Goal: Task Accomplishment & Management: Use online tool/utility

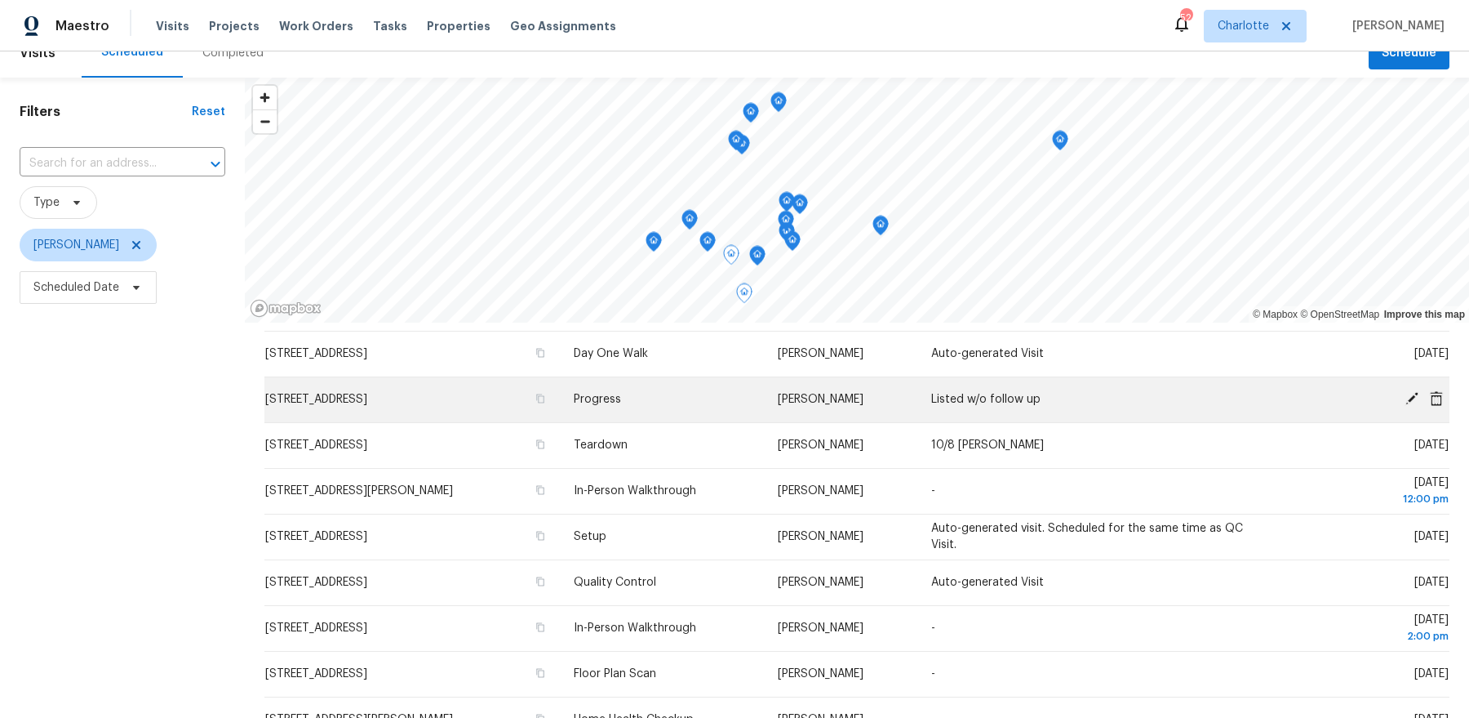
scroll to position [259, 0]
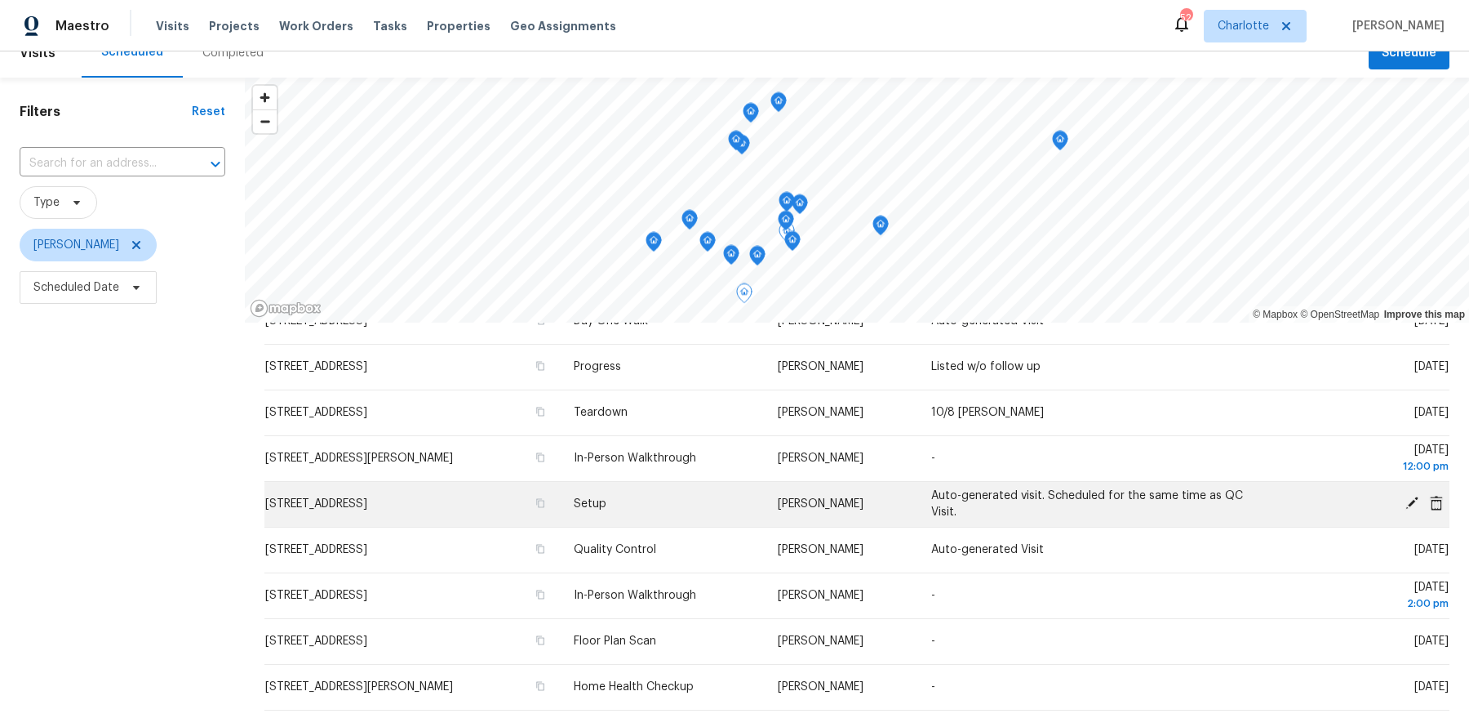
click at [367, 503] on span "[STREET_ADDRESS]" at bounding box center [316, 503] width 102 height 11
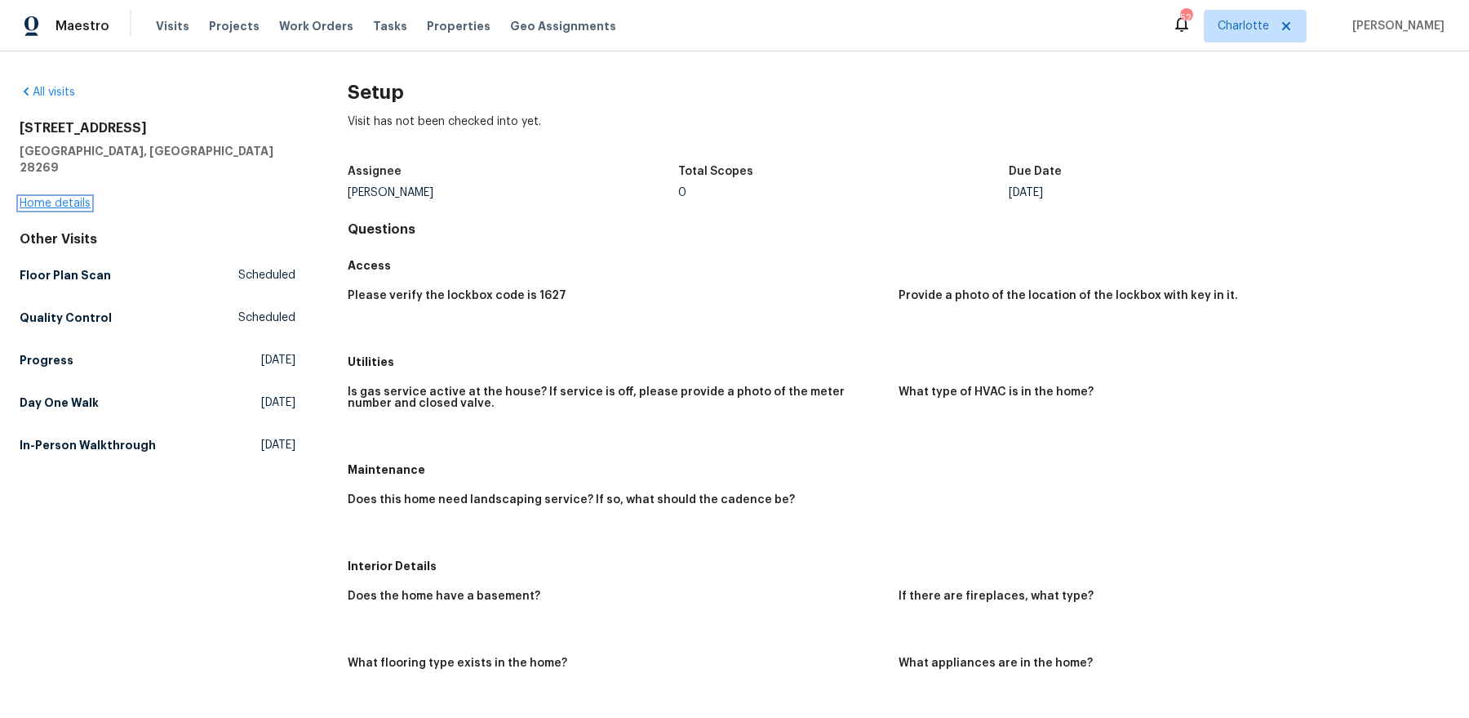
click at [70, 198] on link "Home details" at bounding box center [55, 203] width 71 height 11
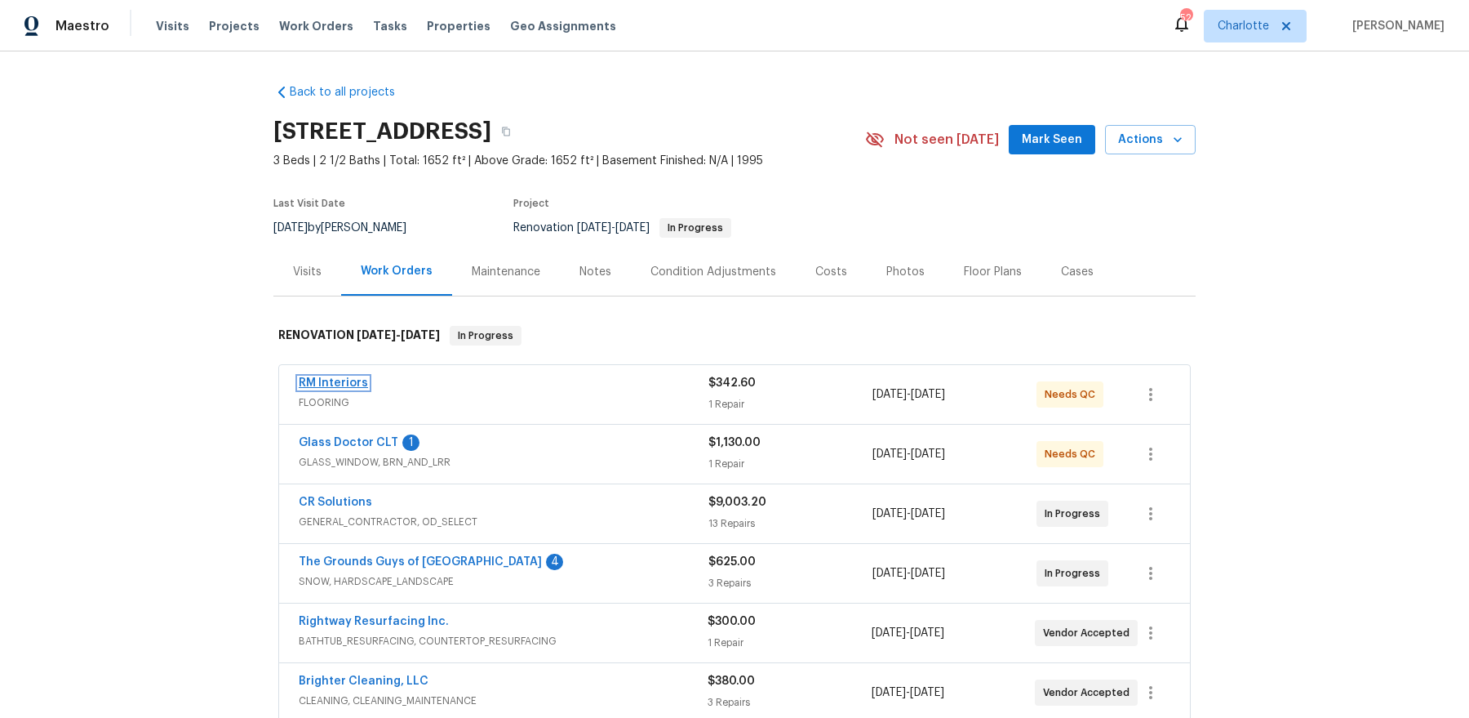
click at [340, 381] on link "RM Interiors" at bounding box center [333, 382] width 69 height 11
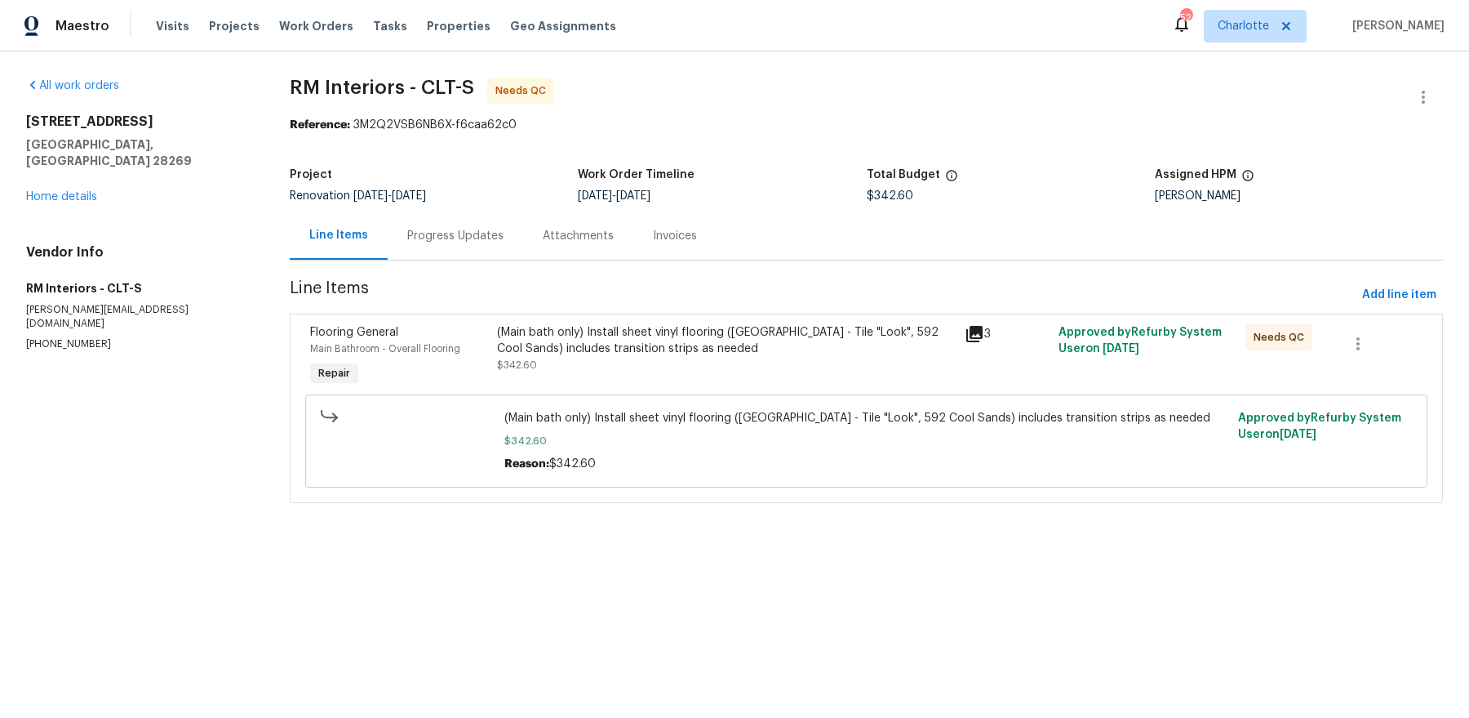
click at [456, 245] on div "Progress Updates" at bounding box center [456, 235] width 136 height 48
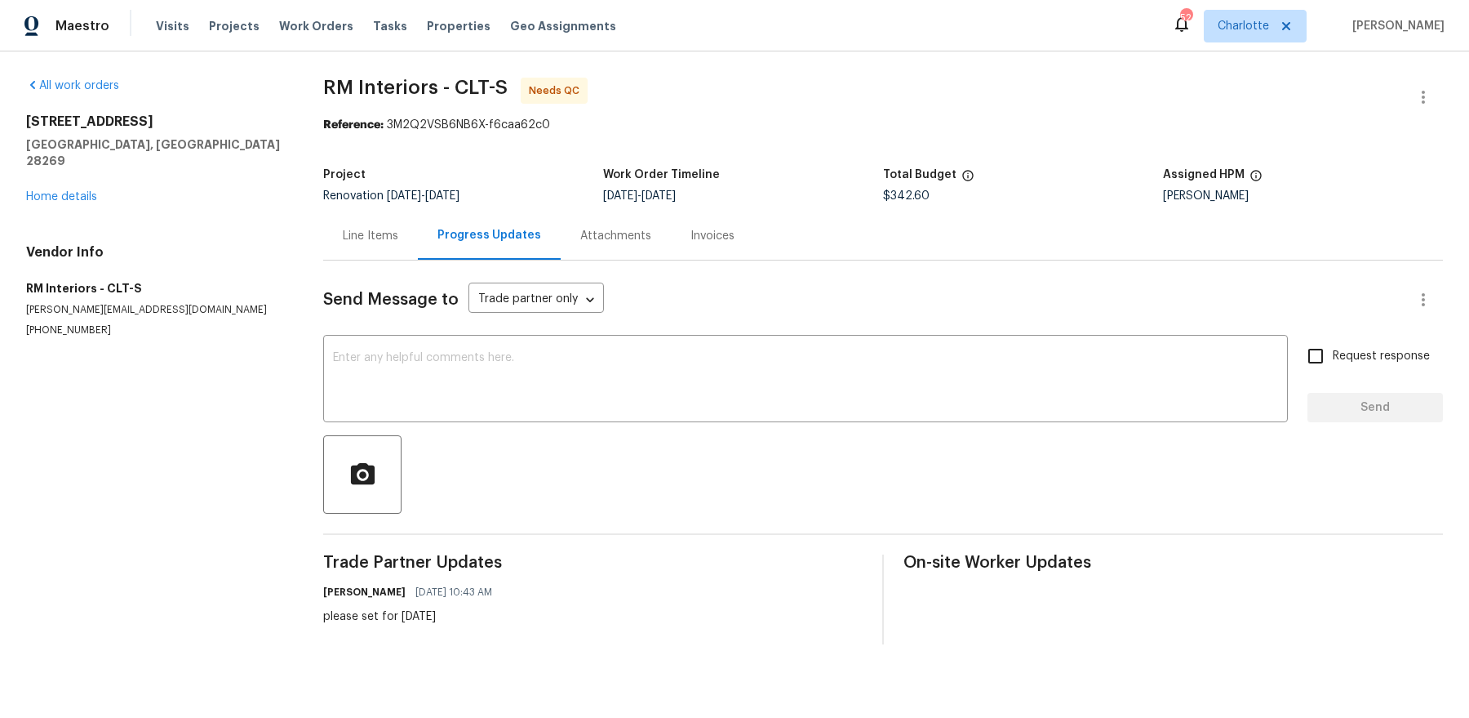
click at [65, 171] on div "[STREET_ADDRESS] Home details" at bounding box center [155, 158] width 258 height 91
click at [56, 191] on link "Home details" at bounding box center [61, 196] width 71 height 11
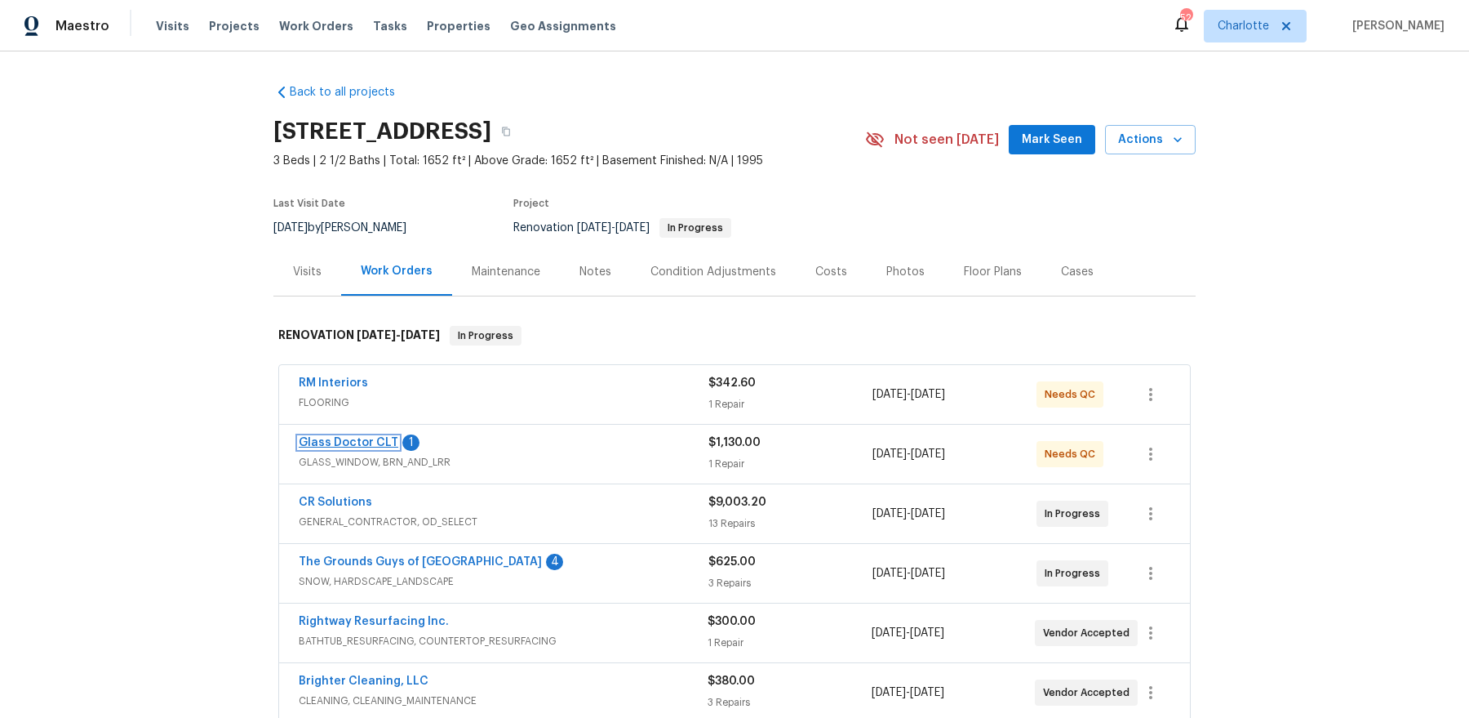
click at [372, 442] on link "Glass Doctor CLT" at bounding box center [349, 442] width 100 height 11
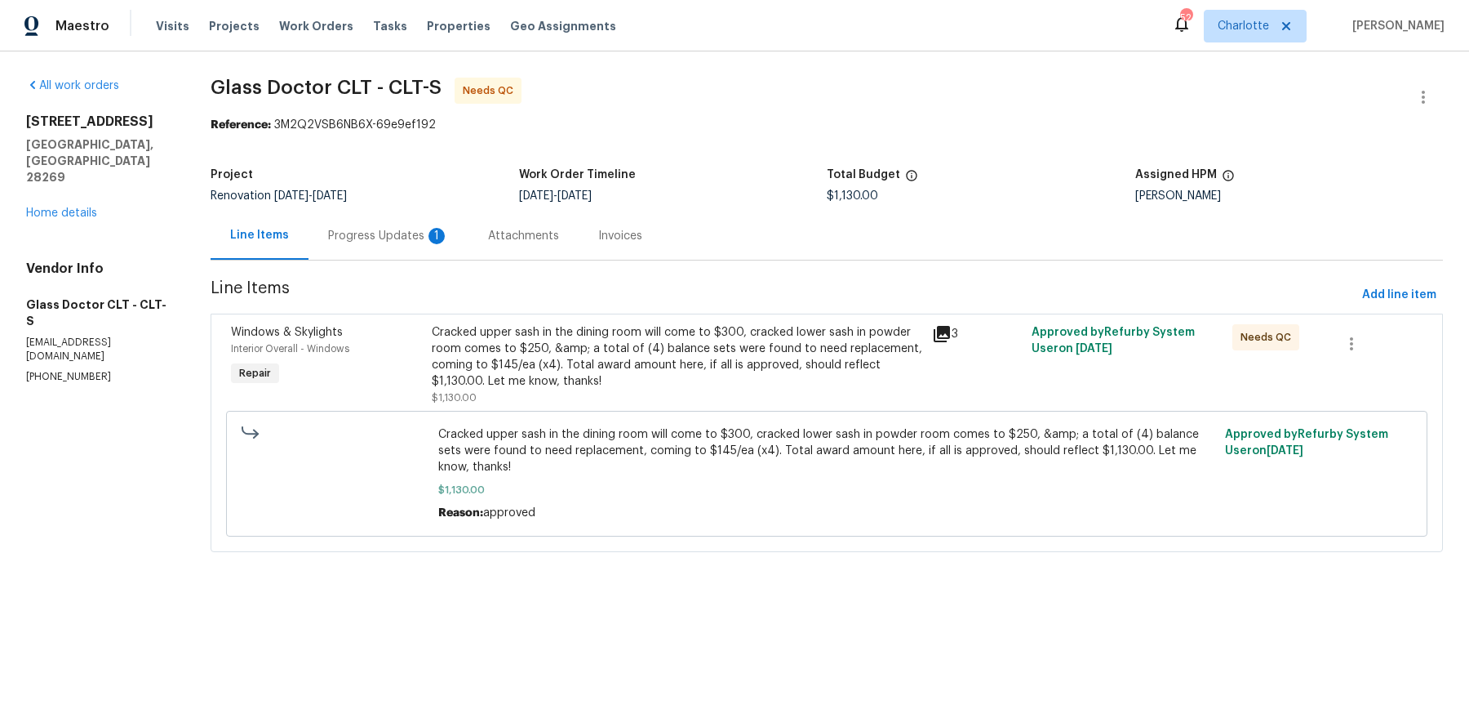
click at [415, 256] on div "Progress Updates 1" at bounding box center [389, 235] width 160 height 48
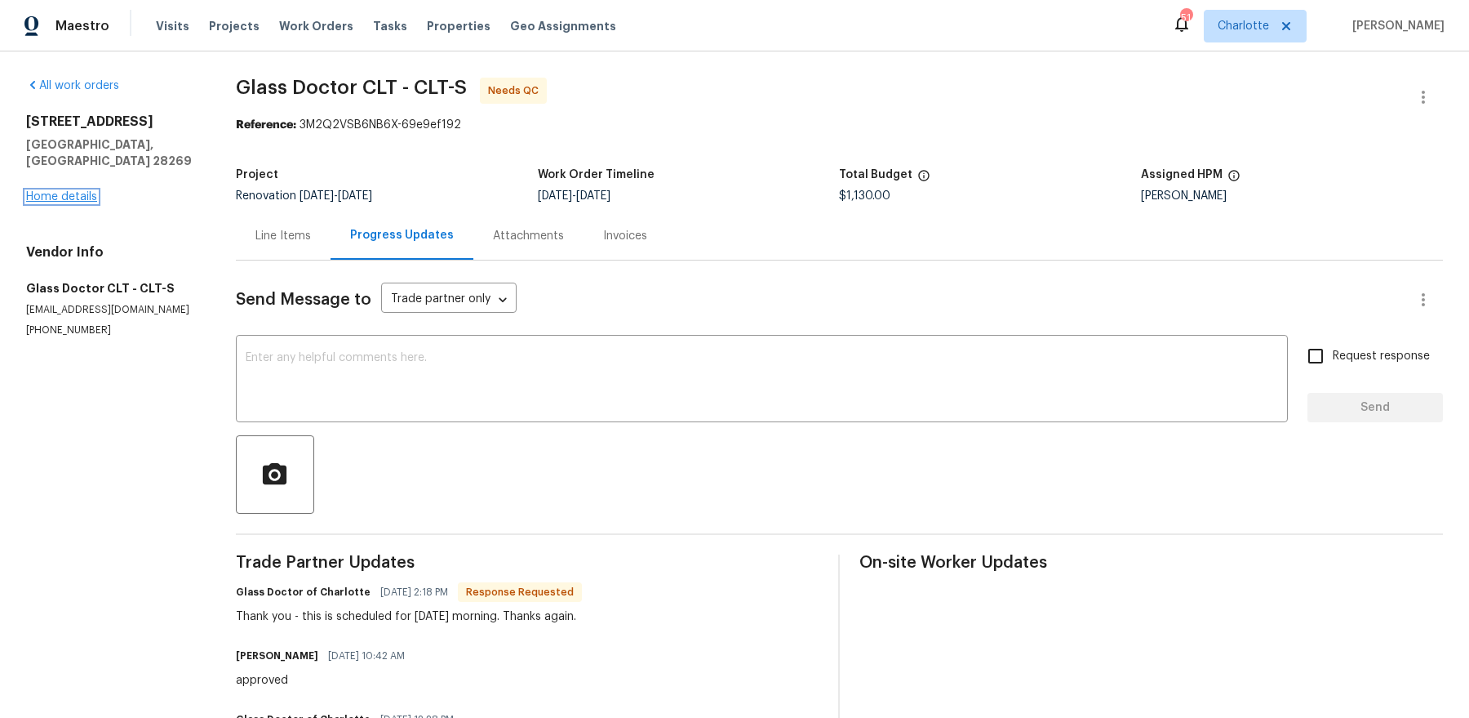
click at [71, 191] on link "Home details" at bounding box center [61, 196] width 71 height 11
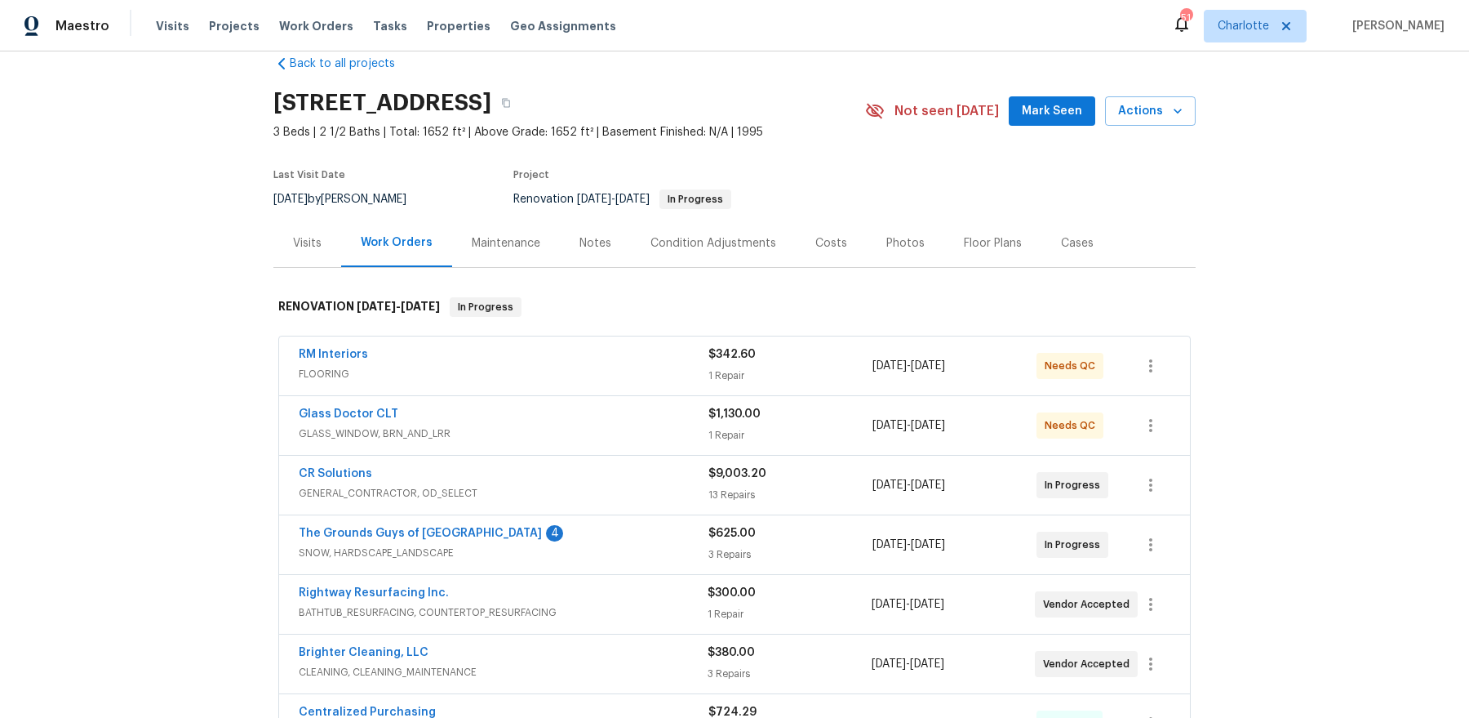
scroll to position [35, 0]
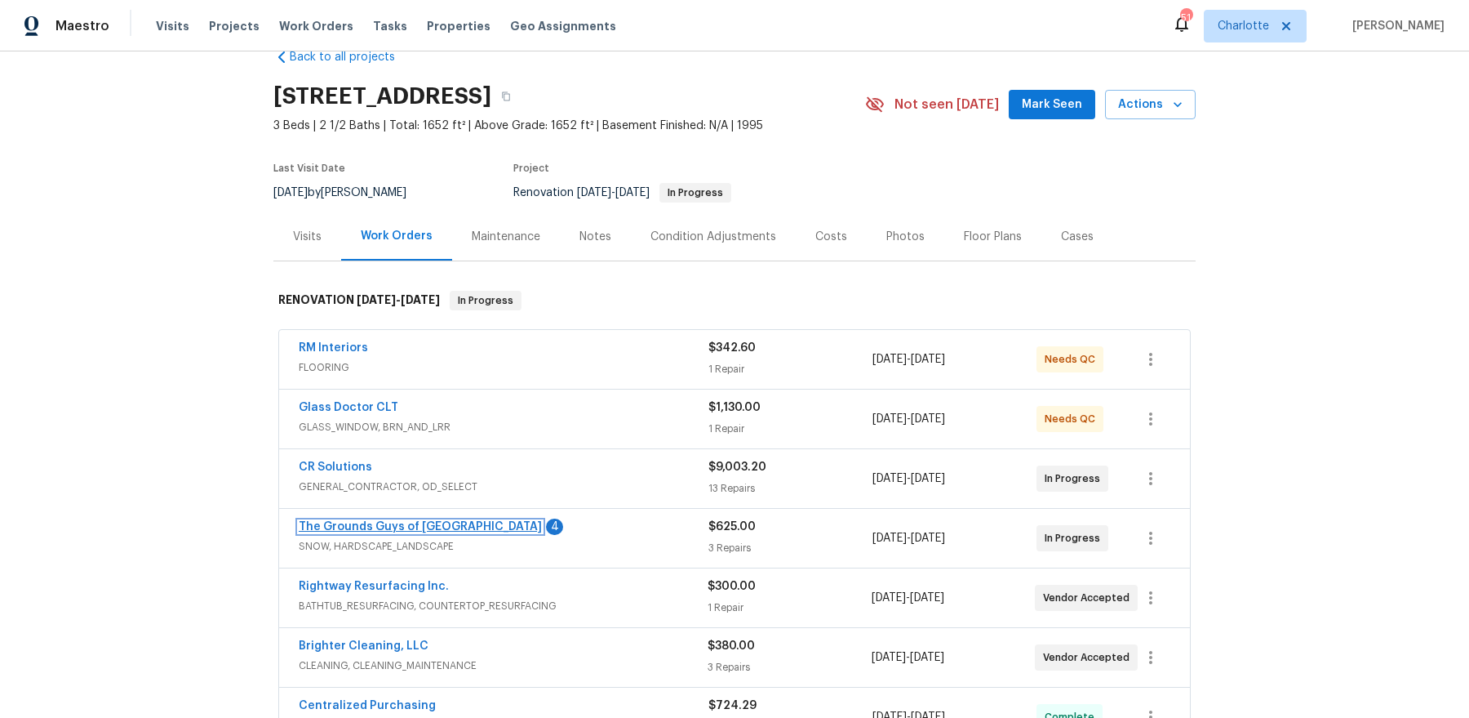
click at [413, 526] on link "The Grounds Guys of [GEOGRAPHIC_DATA]" at bounding box center [420, 526] width 243 height 11
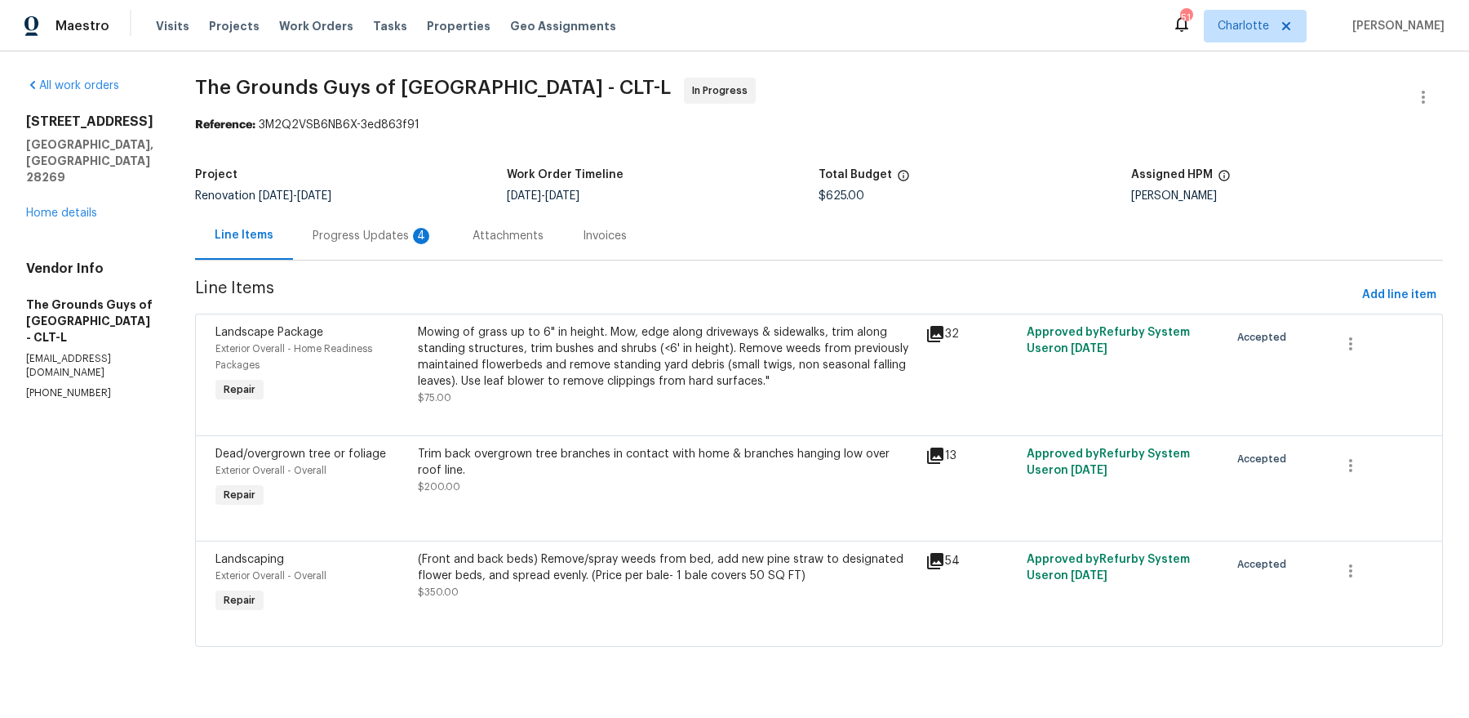
click at [416, 238] on div "Progress Updates 4" at bounding box center [373, 236] width 121 height 16
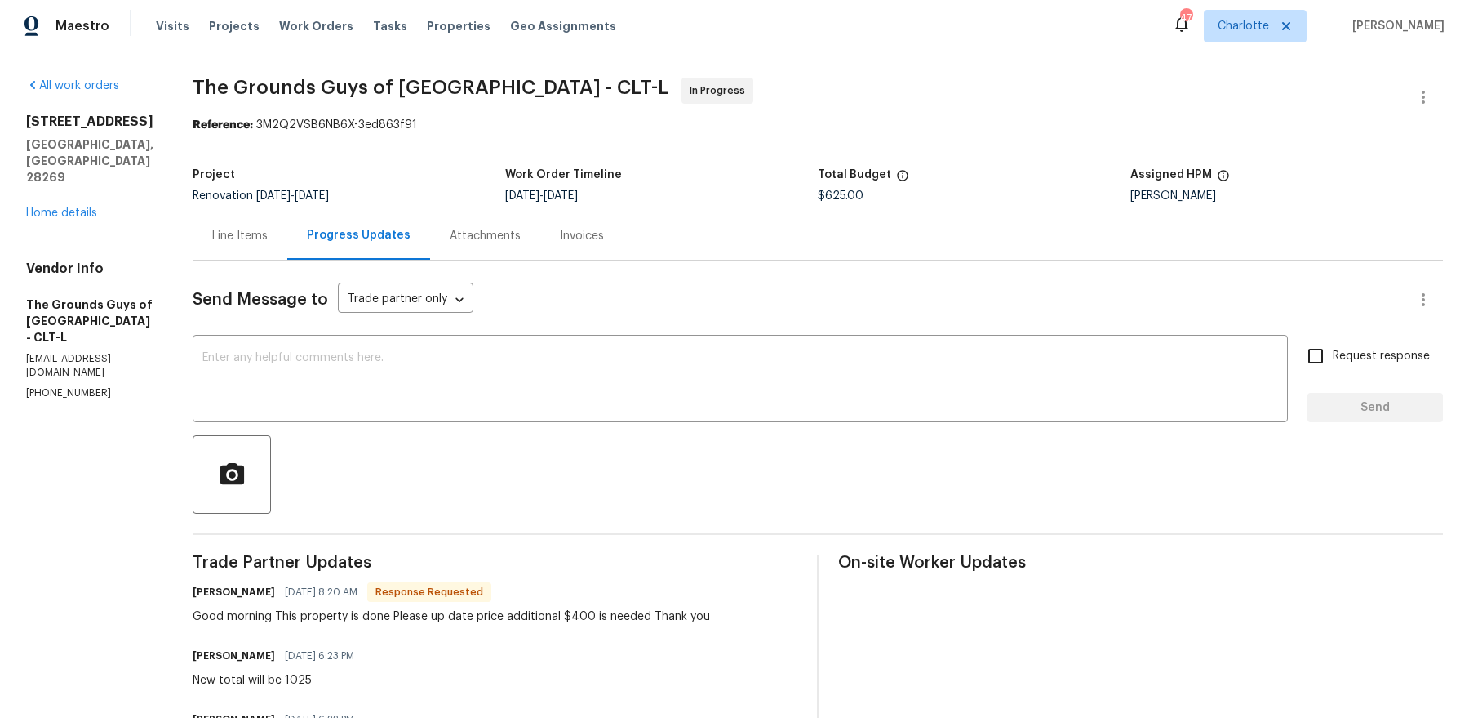
click at [282, 219] on div "Line Items" at bounding box center [240, 235] width 95 height 48
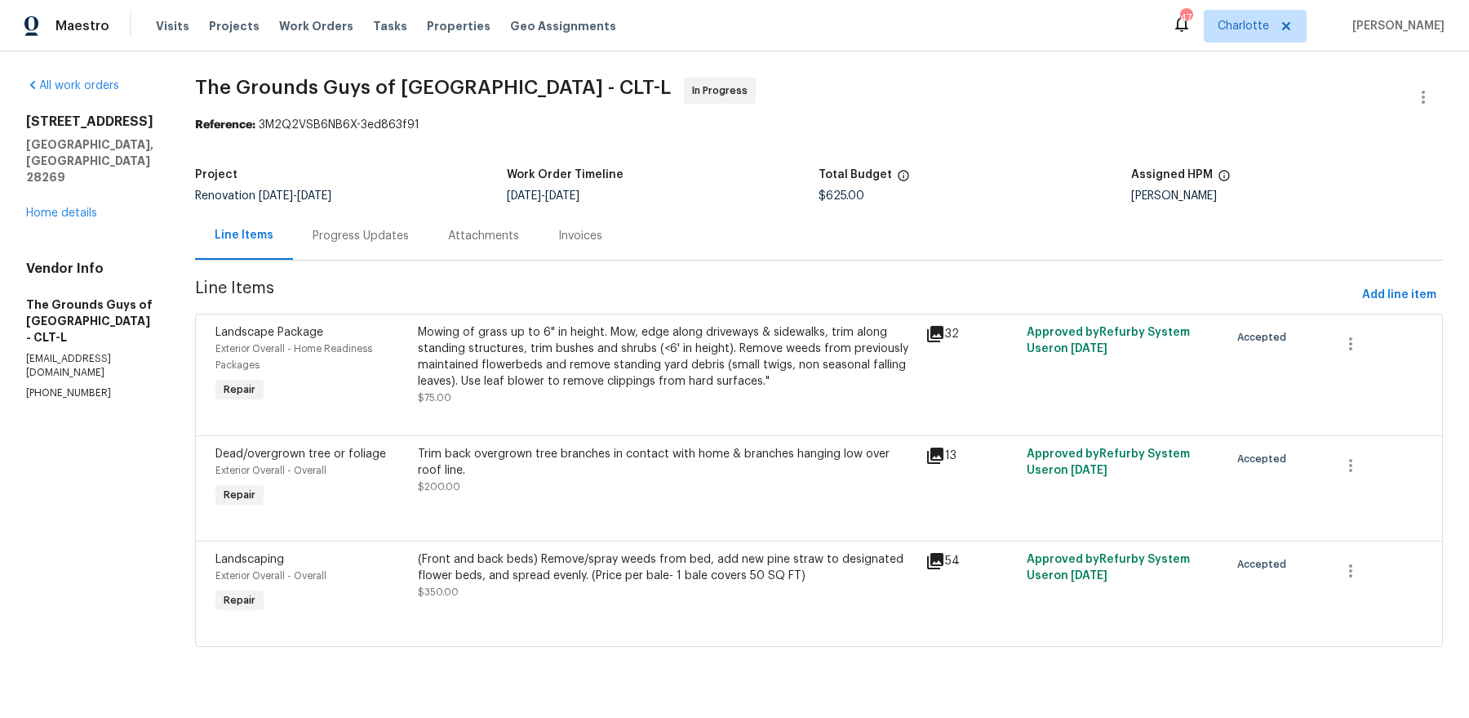
click at [576, 575] on div "(Front and back beds) Remove/spray weeds from bed, add new pine straw to design…" at bounding box center [666, 567] width 497 height 33
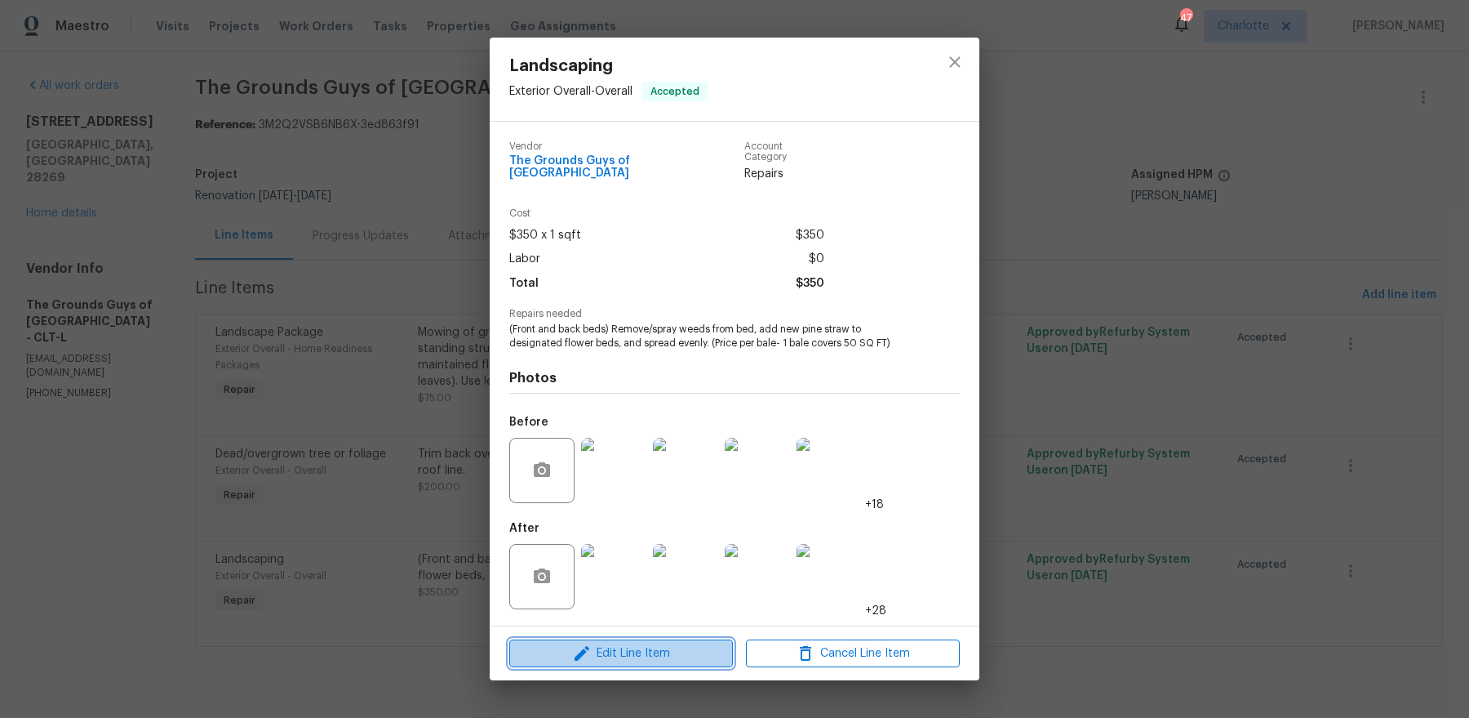
click at [576, 655] on icon "button" at bounding box center [582, 653] width 20 height 20
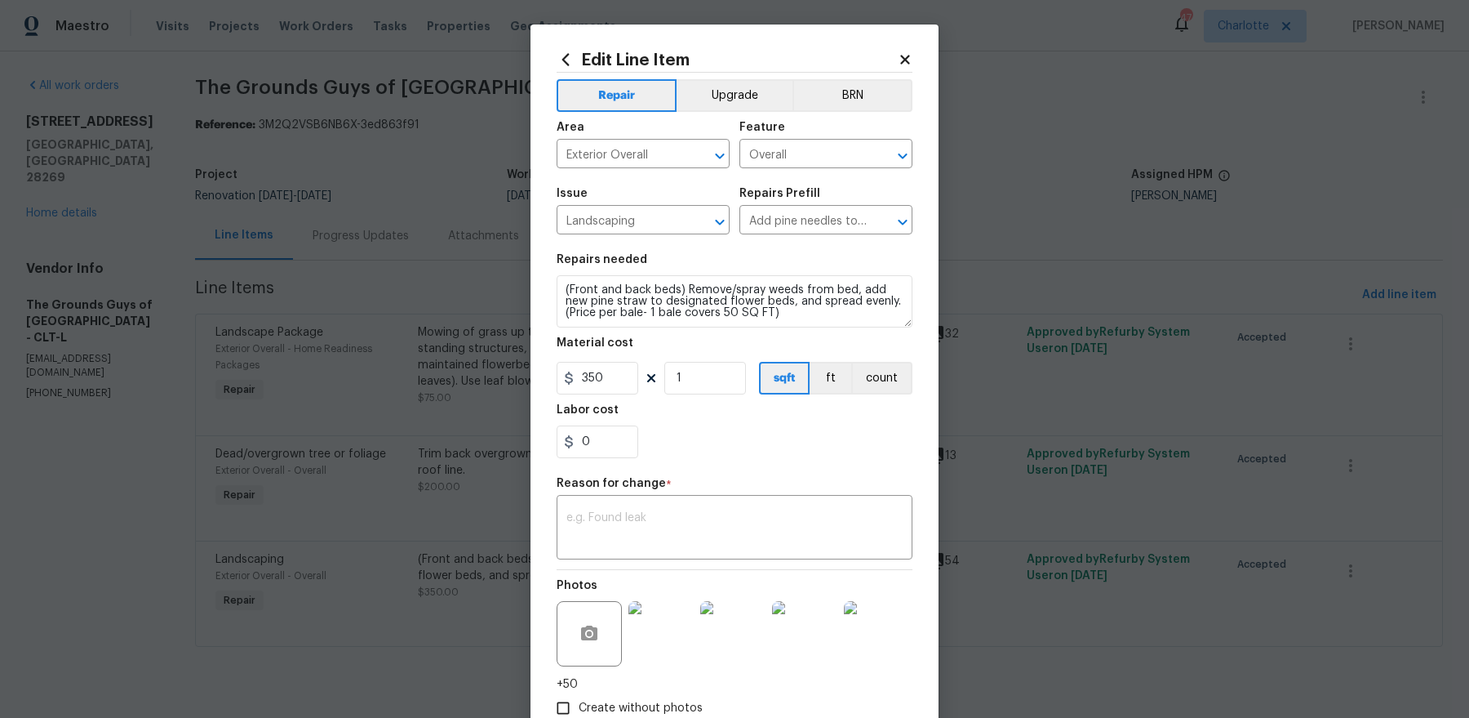
click at [595, 467] on div "Repair Upgrade BRN Area Exterior Overall ​ Feature Overall ​ Issue Landscaping …" at bounding box center [735, 398] width 356 height 651
click at [595, 451] on input "0" at bounding box center [598, 441] width 82 height 33
type input "400"
click at [633, 530] on textarea at bounding box center [735, 529] width 336 height 34
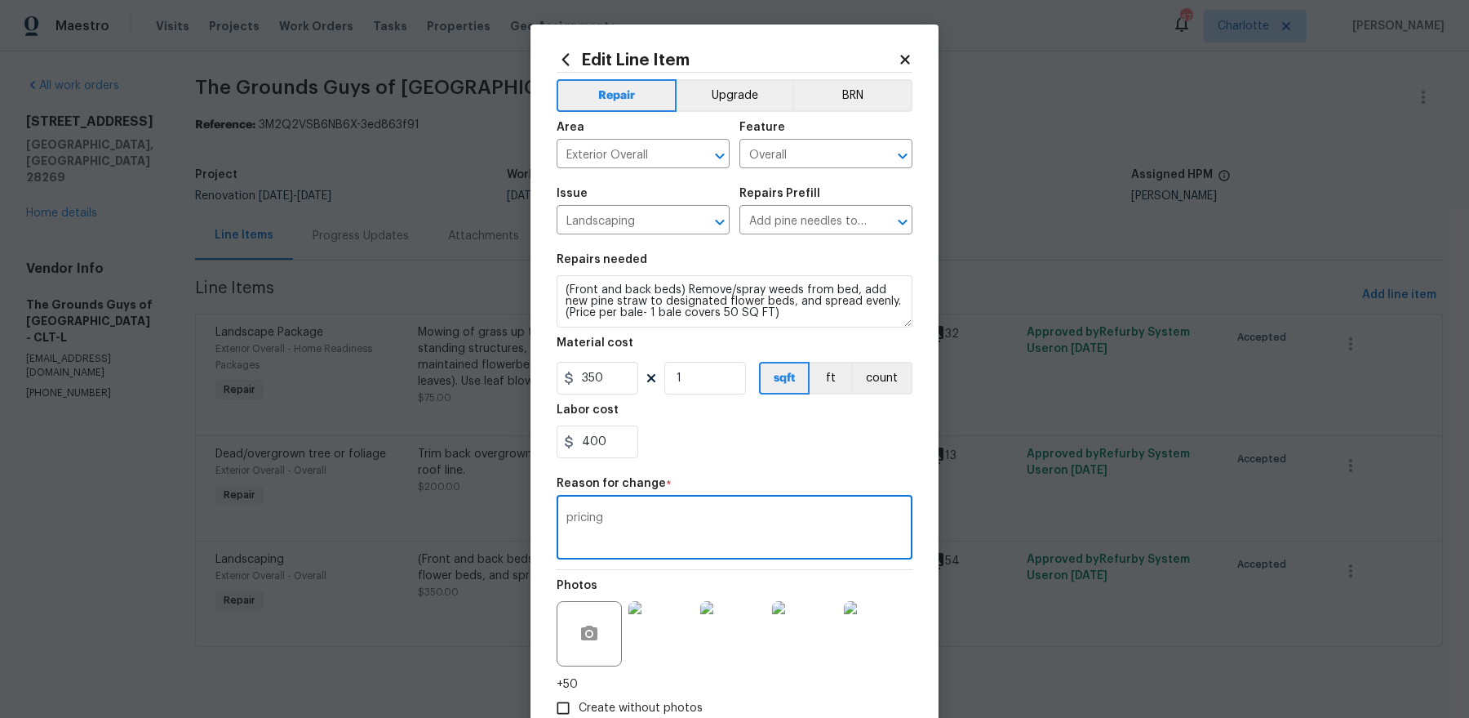
scroll to position [101, 0]
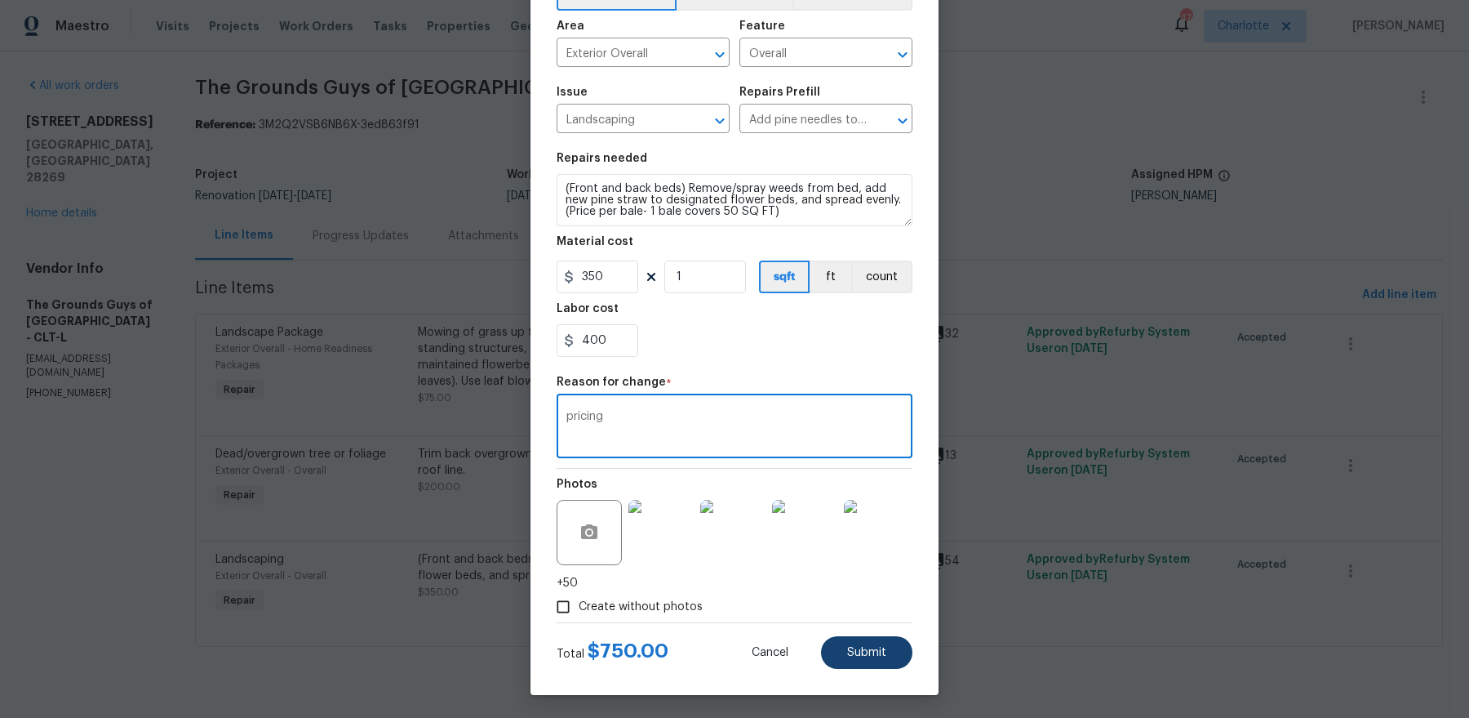
type textarea "pricing"
click at [838, 664] on button "Submit" at bounding box center [866, 652] width 91 height 33
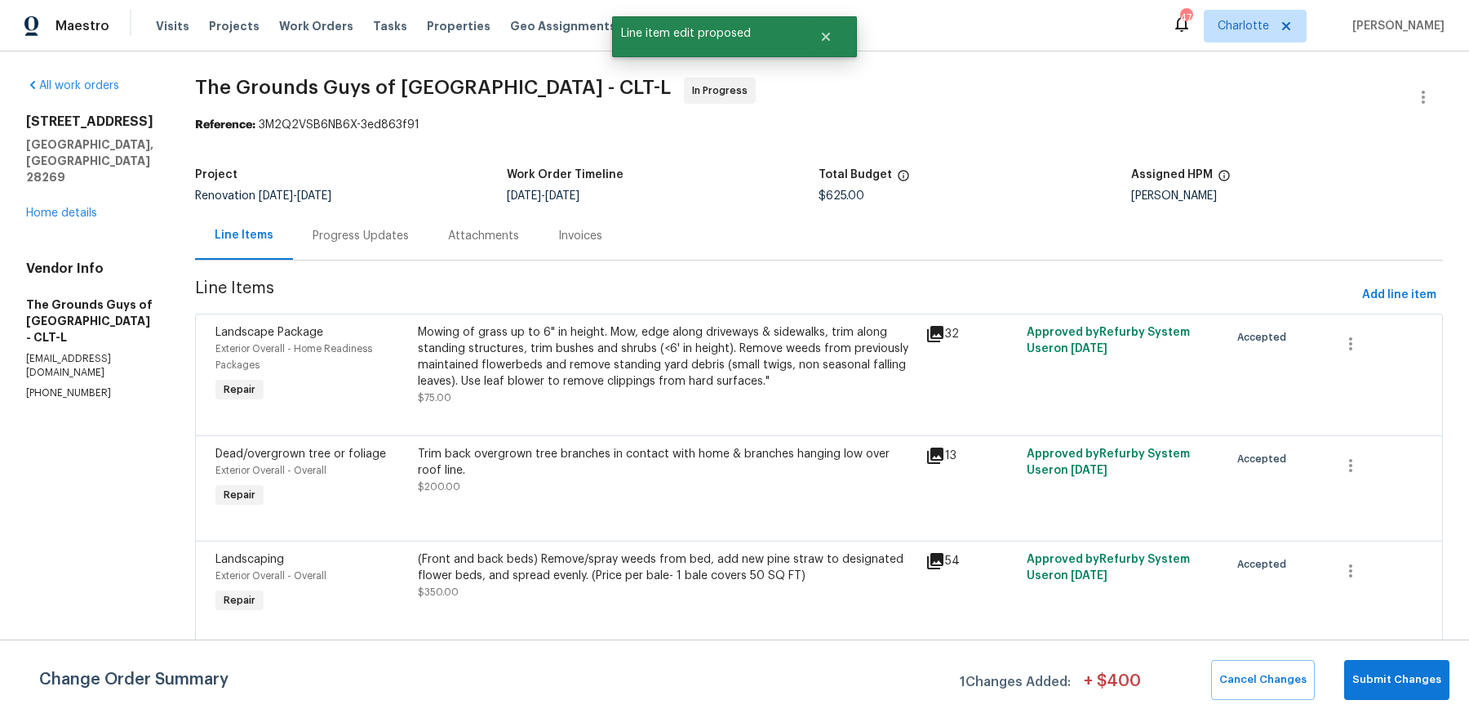
scroll to position [0, 0]
click at [1427, 677] on span "Submit Changes" at bounding box center [1397, 679] width 89 height 19
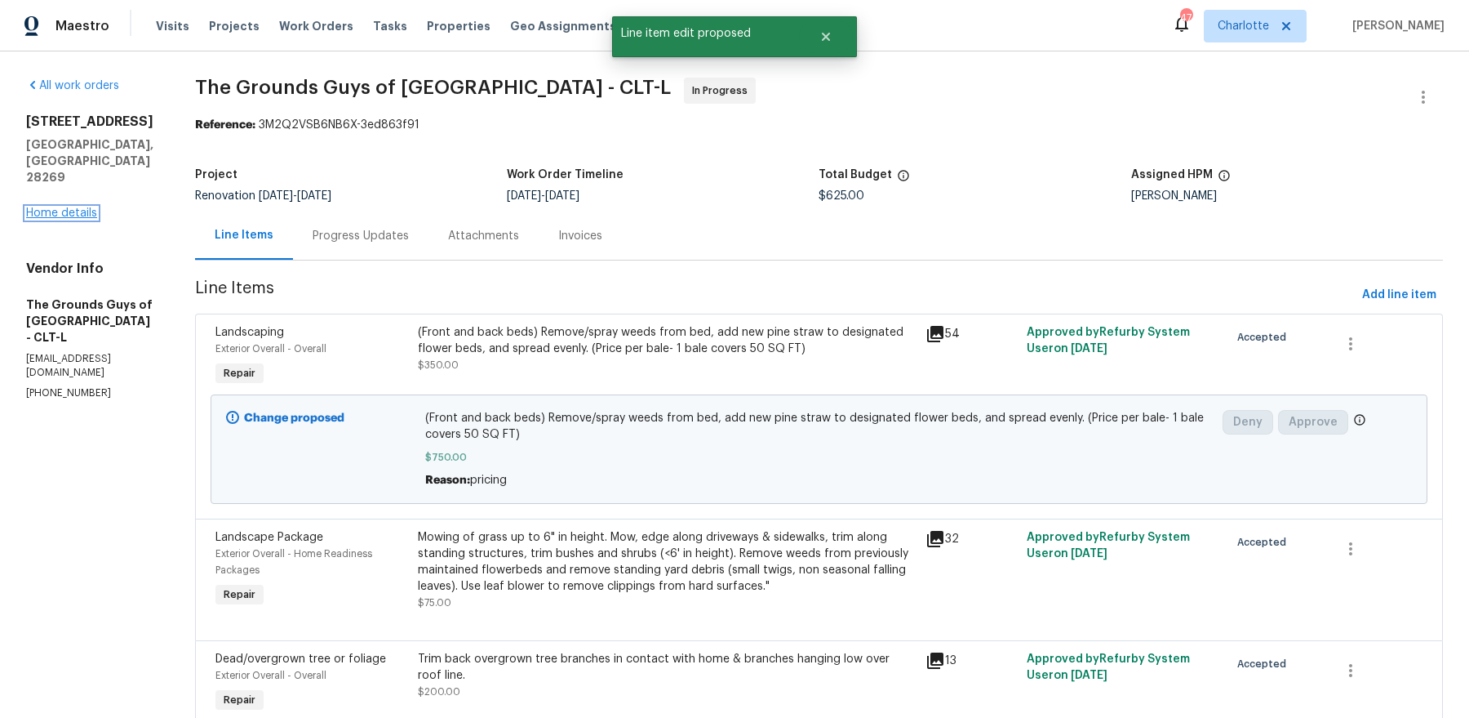
click at [48, 207] on link "Home details" at bounding box center [61, 212] width 71 height 11
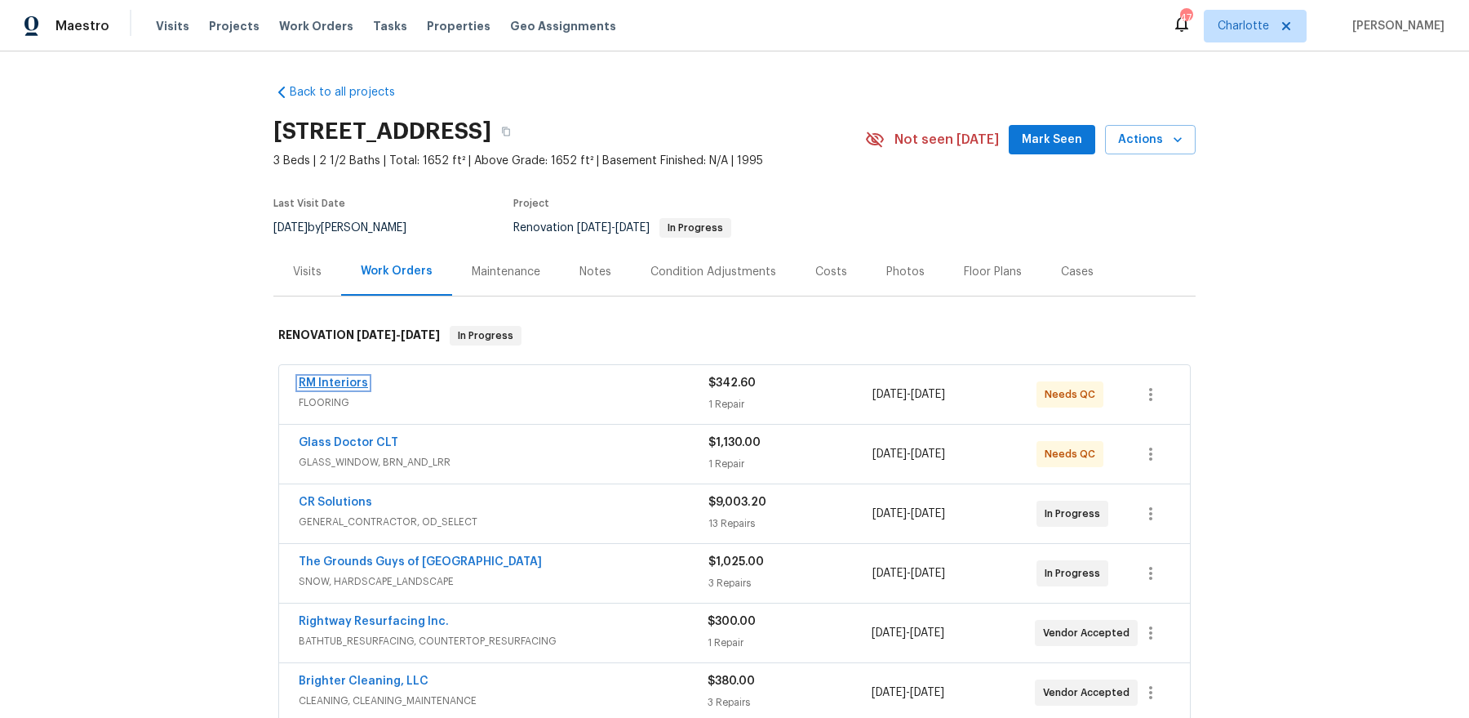
click at [333, 386] on link "RM Interiors" at bounding box center [333, 382] width 69 height 11
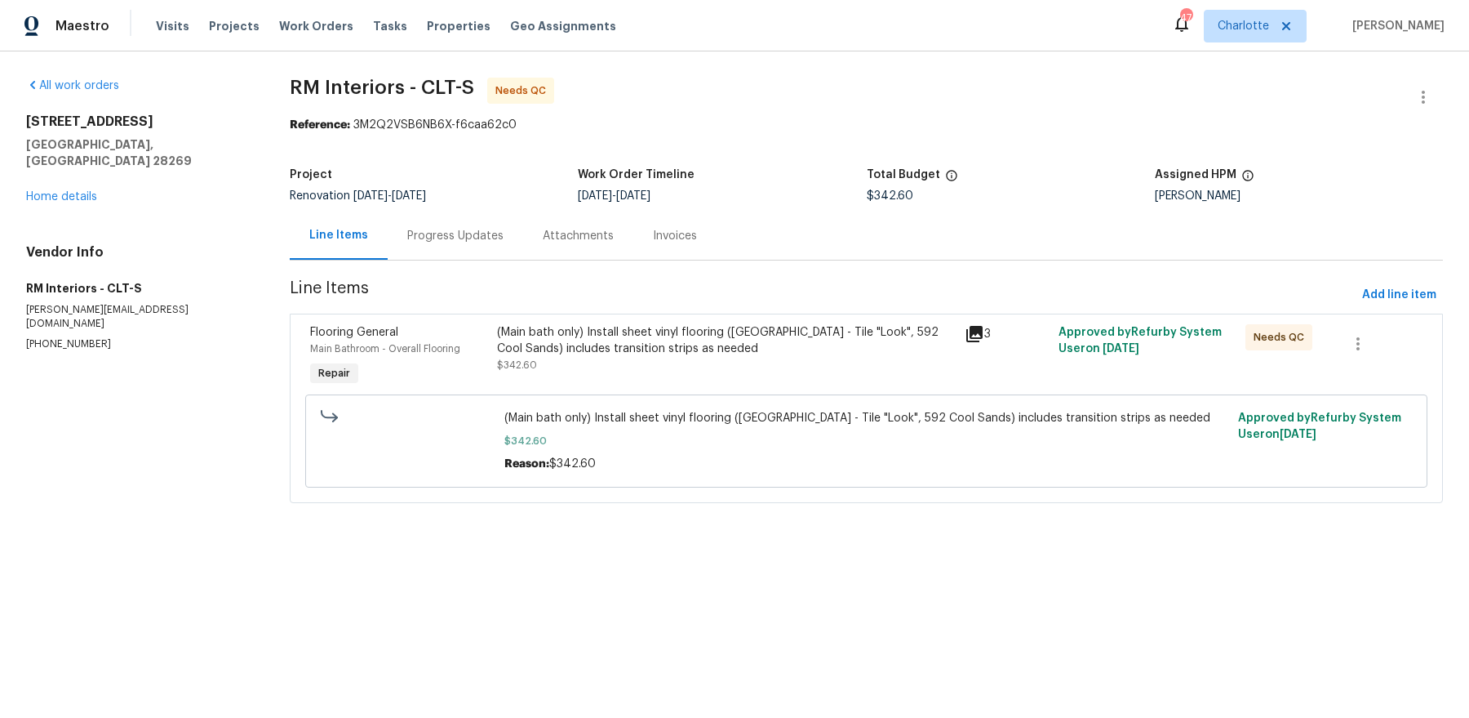
click at [982, 328] on icon at bounding box center [975, 334] width 16 height 16
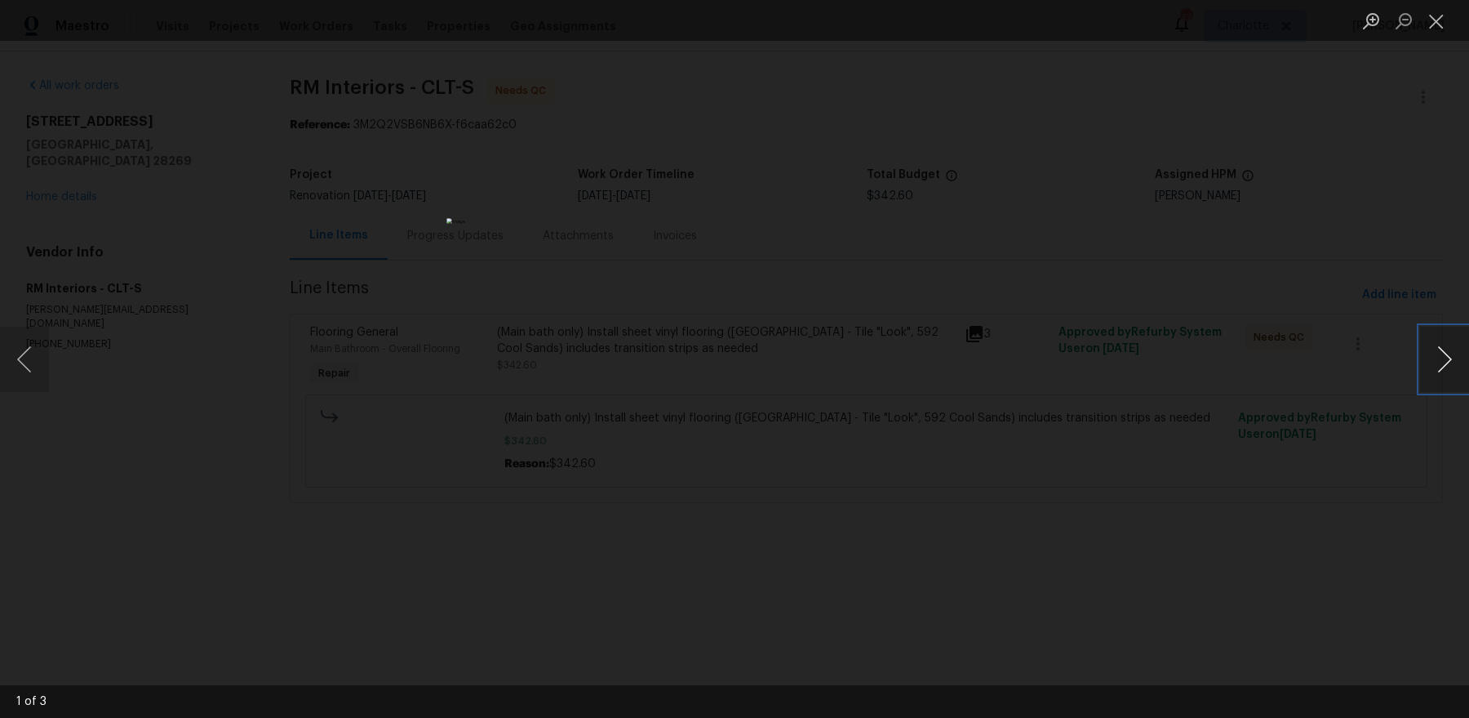
click at [1444, 360] on button "Next image" at bounding box center [1444, 359] width 49 height 65
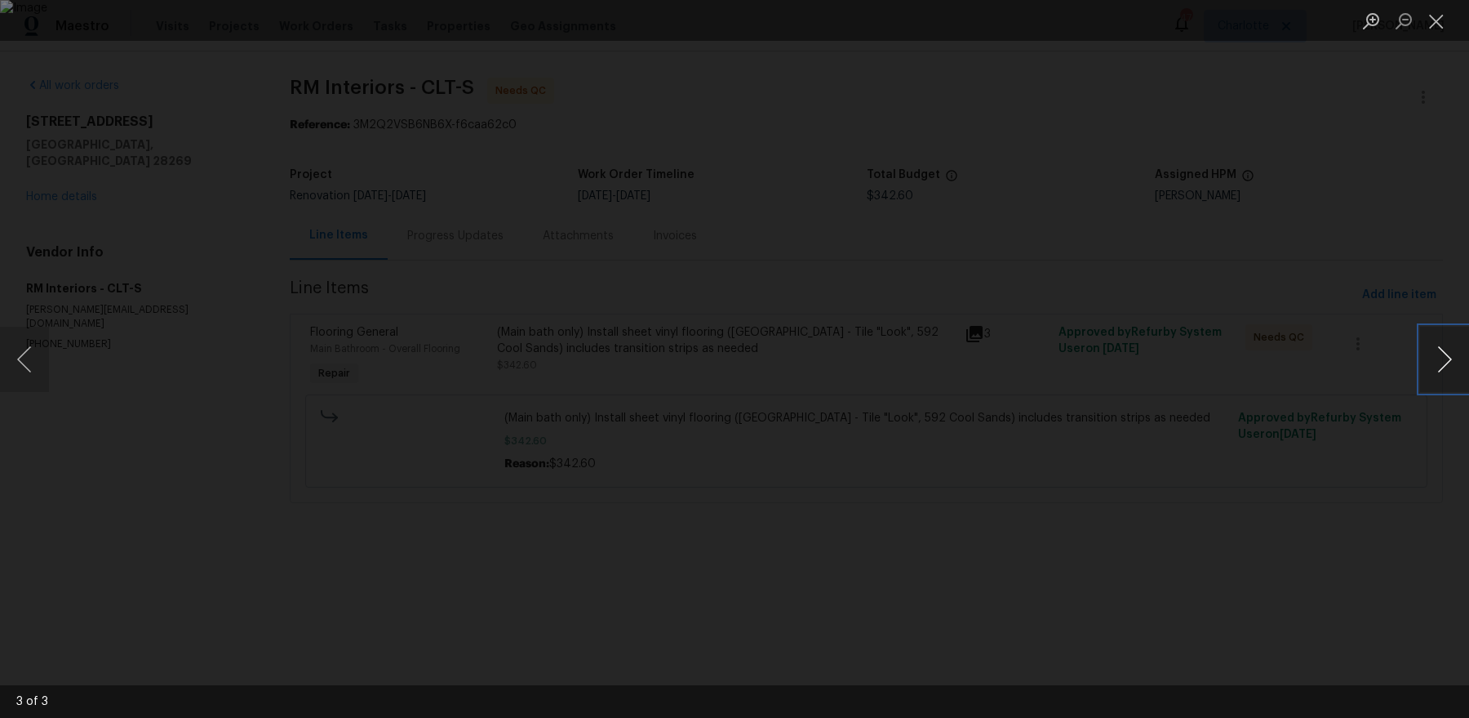
click at [1444, 360] on button "Next image" at bounding box center [1444, 359] width 49 height 65
click at [1372, 152] on div "Lightbox" at bounding box center [734, 359] width 1469 height 718
